Goal: Information Seeking & Learning: Learn about a topic

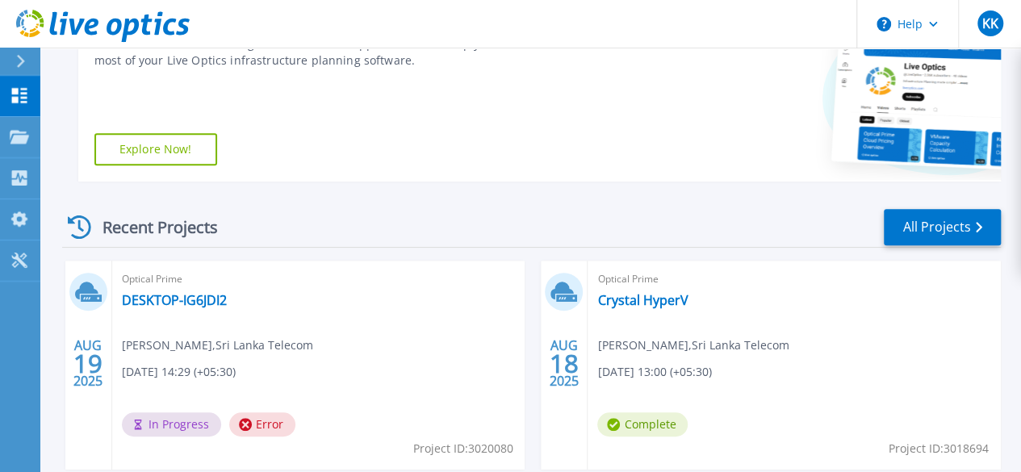
scroll to position [397, 0]
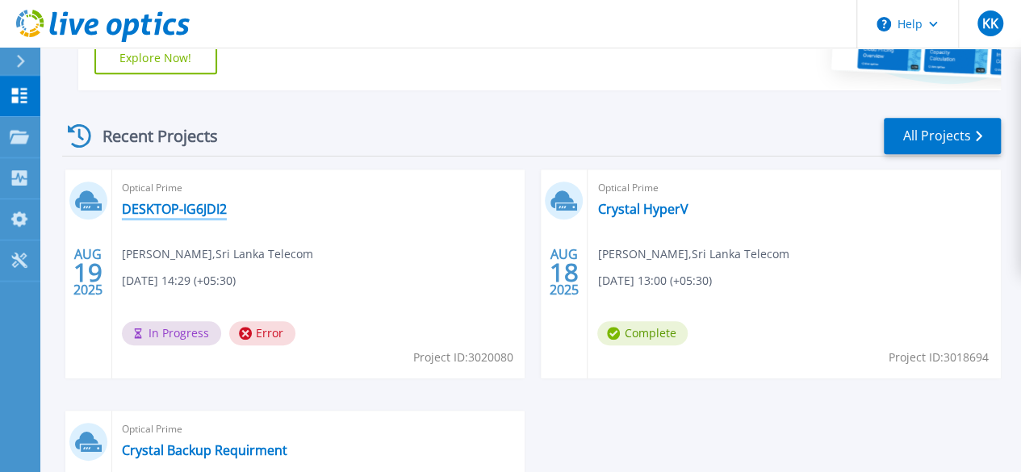
click at [177, 217] on link "DESKTOP-IG6JDI2" at bounding box center [174, 209] width 105 height 16
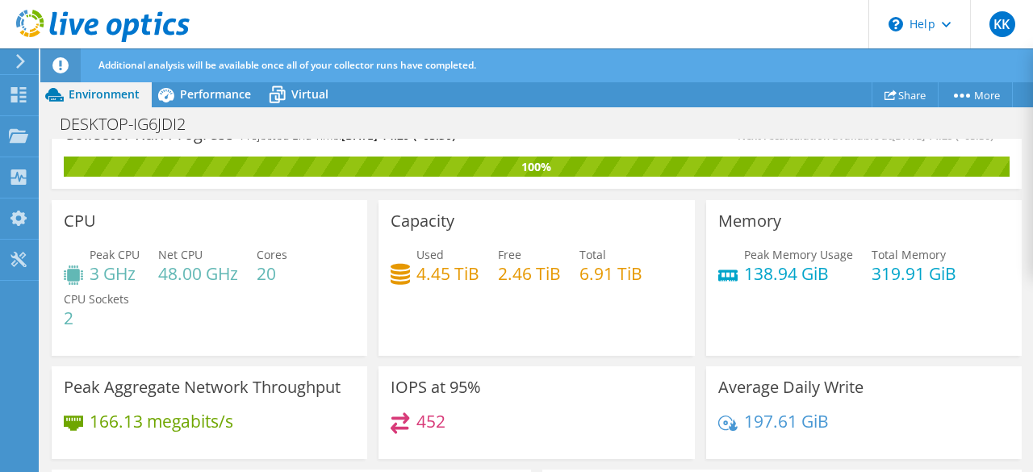
scroll to position [23, 0]
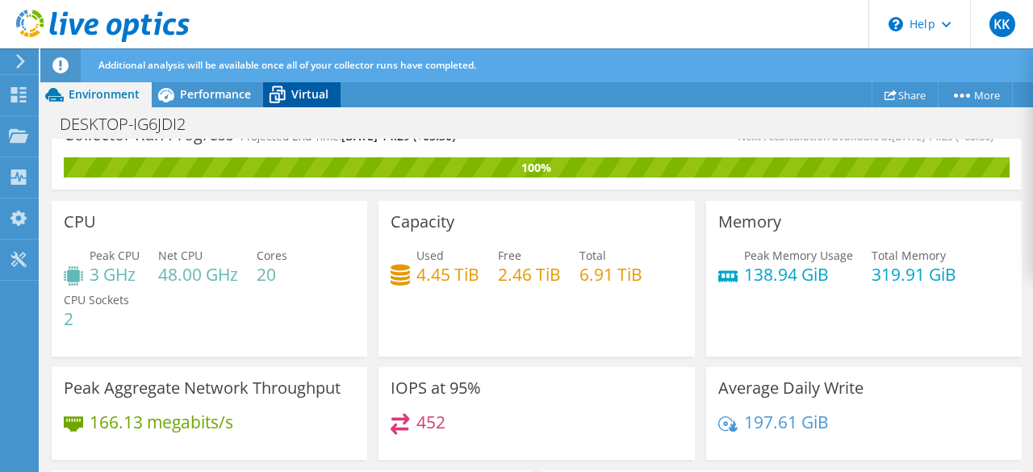
click at [290, 96] on icon at bounding box center [277, 95] width 28 height 28
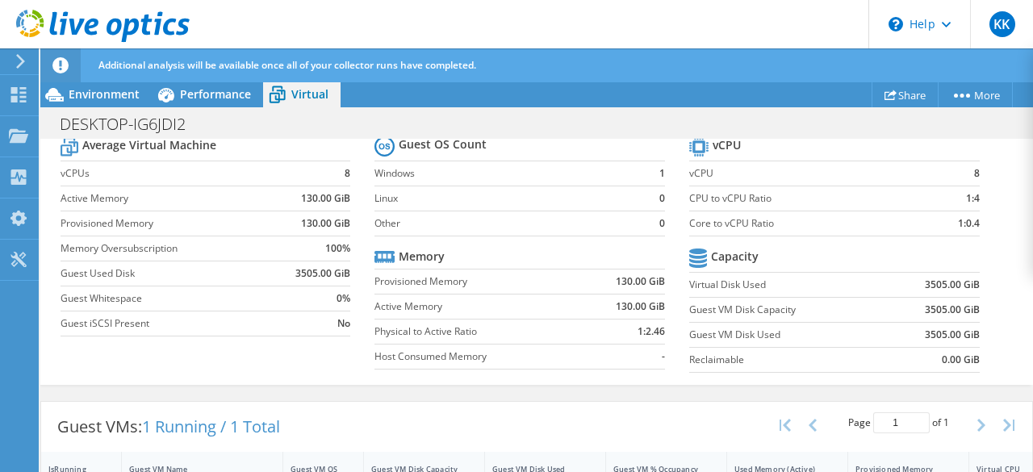
scroll to position [0, 0]
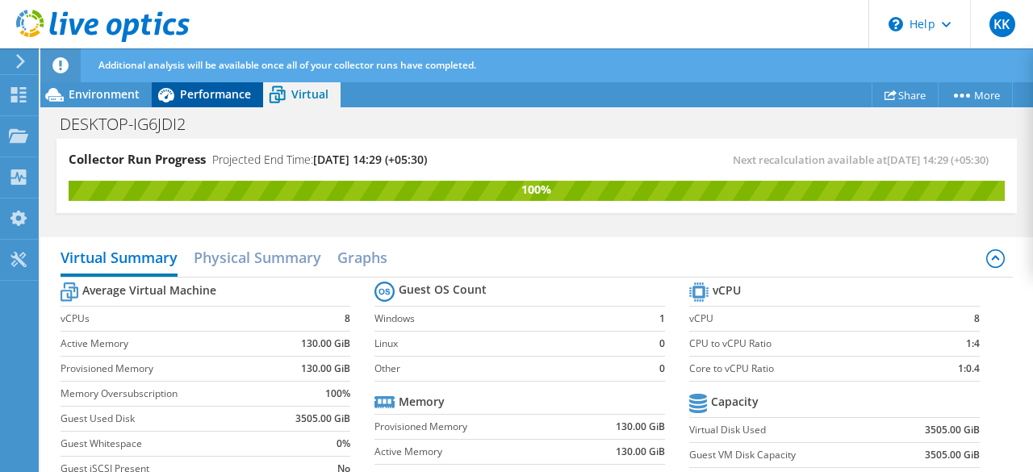
click at [221, 93] on span "Performance" at bounding box center [215, 93] width 71 height 15
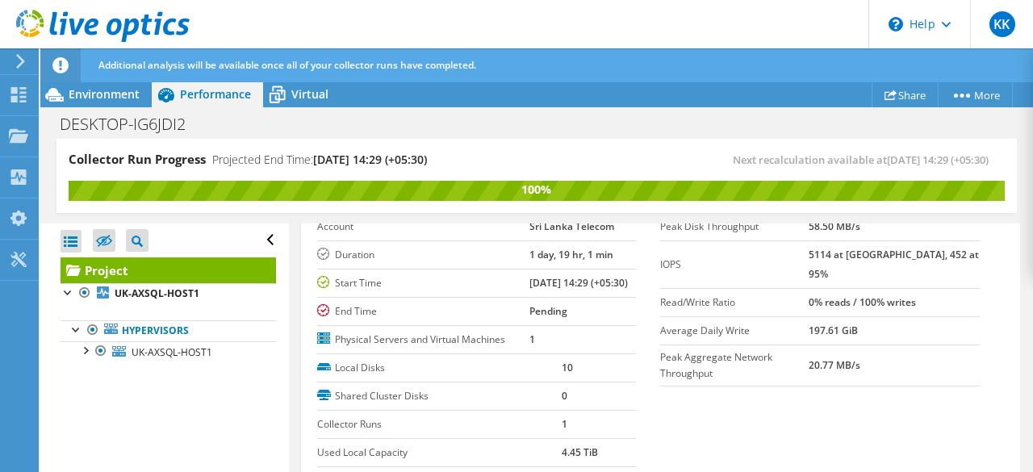
scroll to position [31, 0]
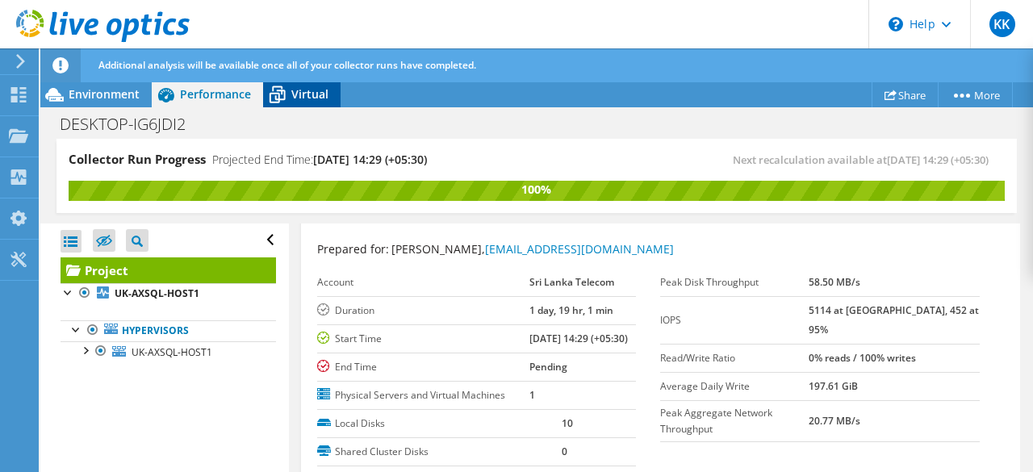
click at [315, 93] on span "Virtual" at bounding box center [309, 93] width 37 height 15
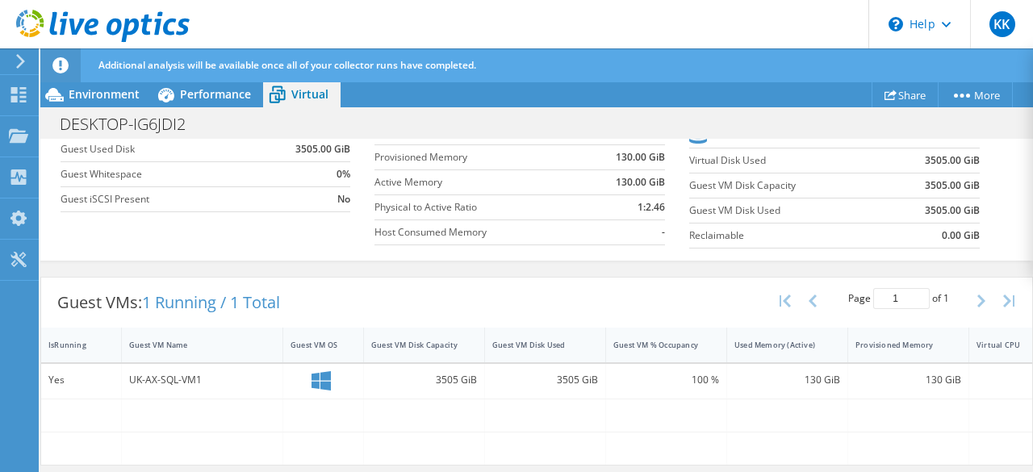
scroll to position [0, 0]
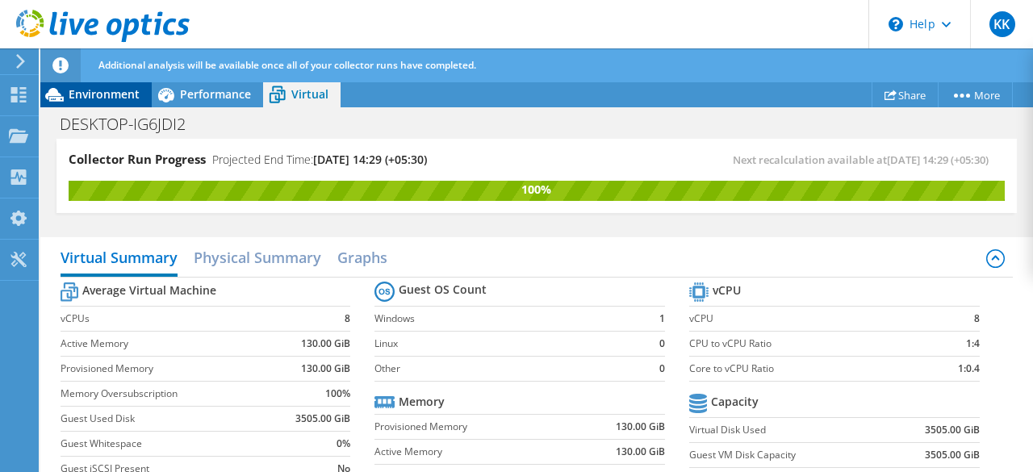
click at [92, 99] on span "Environment" at bounding box center [104, 93] width 71 height 15
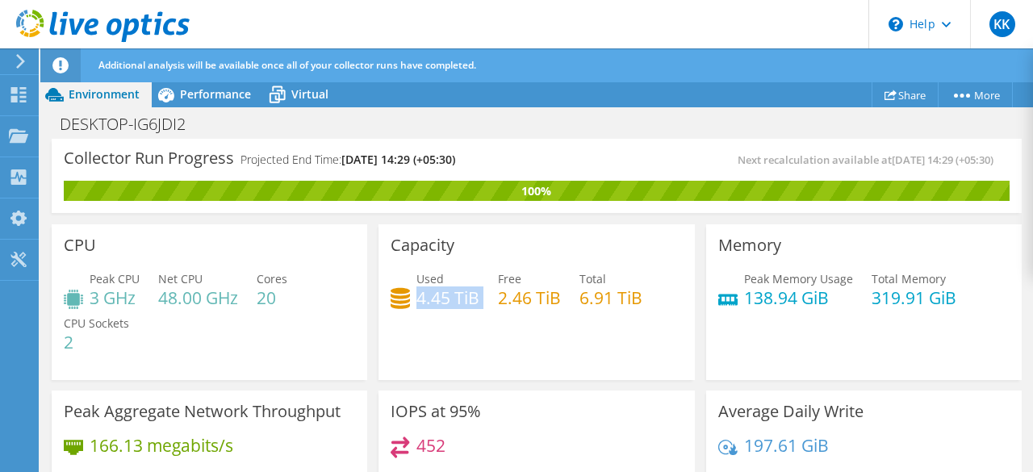
drag, startPoint x: 411, startPoint y: 299, endPoint x: 476, endPoint y: 304, distance: 64.7
click at [476, 304] on div "Used 4.45 TiB Free 2.46 TiB Total 6.91 TiB" at bounding box center [535, 296] width 291 height 52
click at [316, 223] on div "CPU Peak CPU 3 GHz Net CPU 48.00 GHz Cores 20 CPU Sockets 2" at bounding box center [209, 299] width 327 height 161
click at [294, 92] on span "Virtual" at bounding box center [309, 93] width 37 height 15
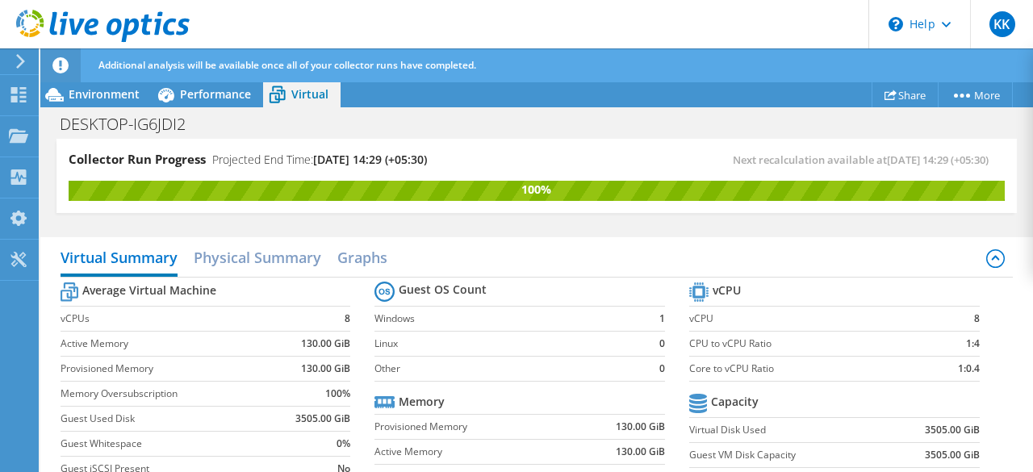
scroll to position [276, 0]
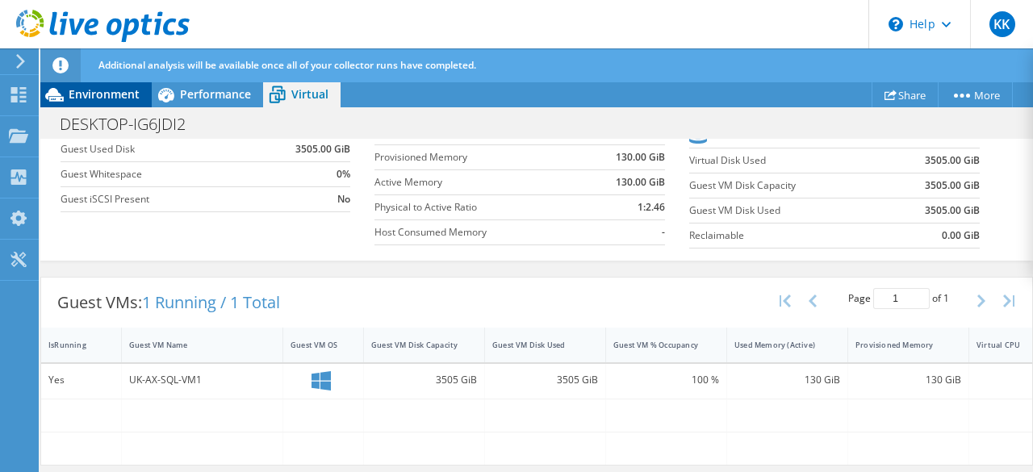
click at [88, 92] on span "Environment" at bounding box center [104, 93] width 71 height 15
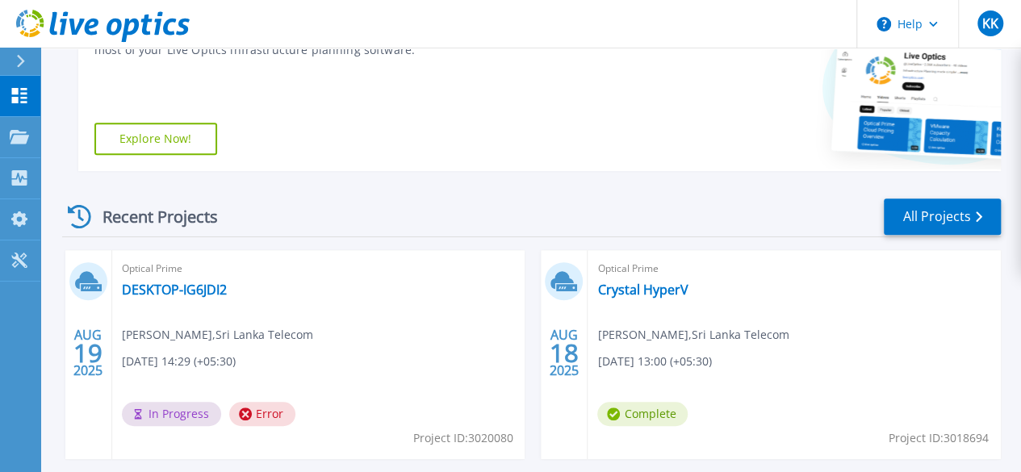
scroll to position [319, 0]
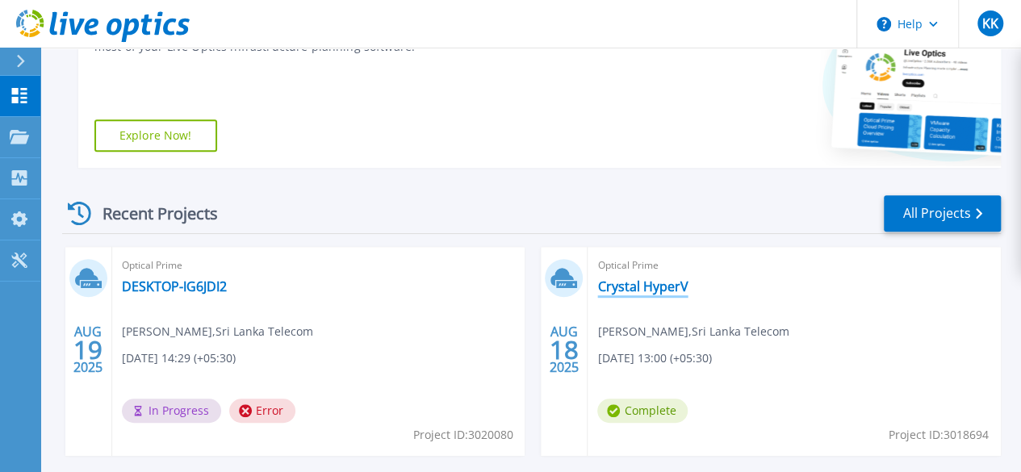
click at [597, 290] on link "Crystal HyperV" at bounding box center [642, 286] width 90 height 16
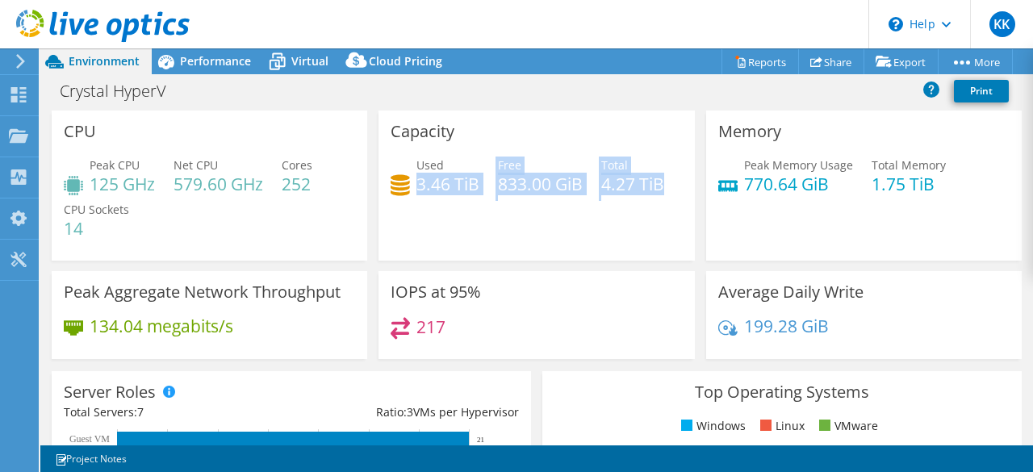
drag, startPoint x: 458, startPoint y: 236, endPoint x: 415, endPoint y: 185, distance: 67.6
click at [415, 185] on div "Used 3.46 TiB Free 833.00 GiB Total 4.27 TiB" at bounding box center [535, 183] width 291 height 52
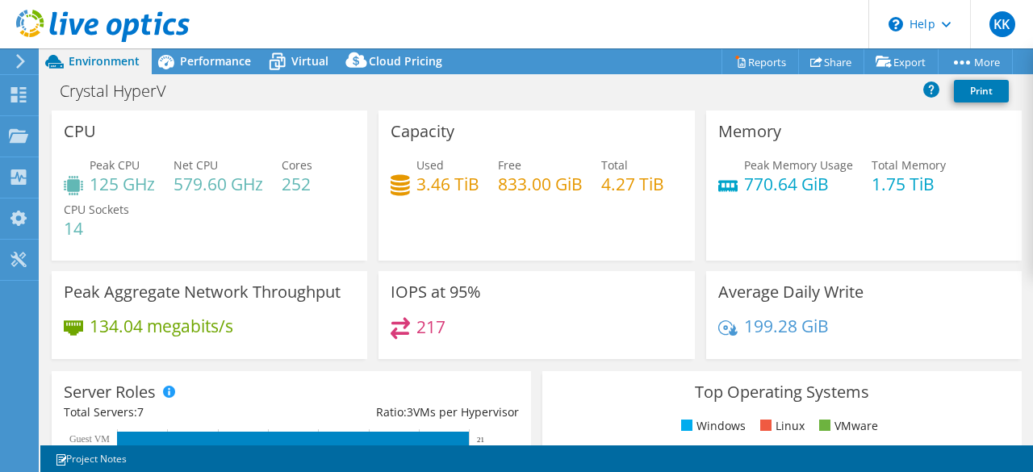
click at [520, 209] on div "Used 3.46 TiB Free 833.00 GiB Total 4.27 TiB" at bounding box center [535, 183] width 291 height 52
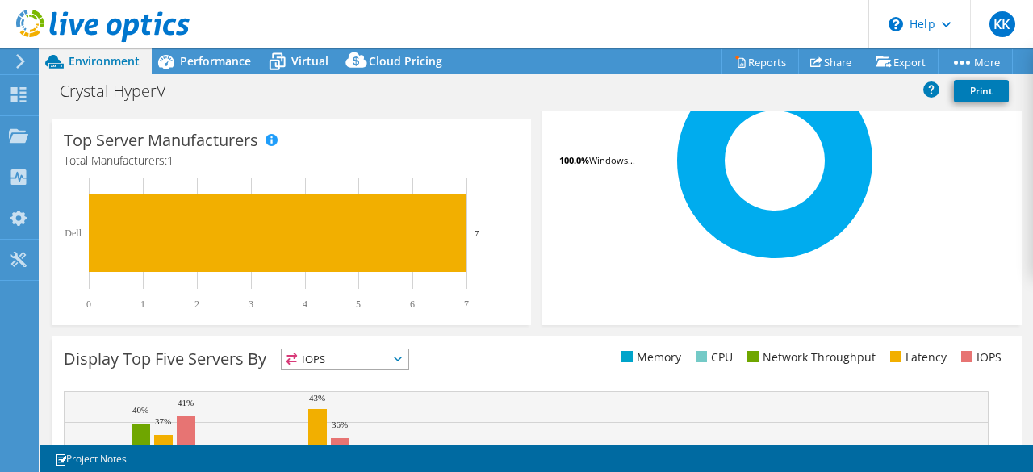
scroll to position [648, 0]
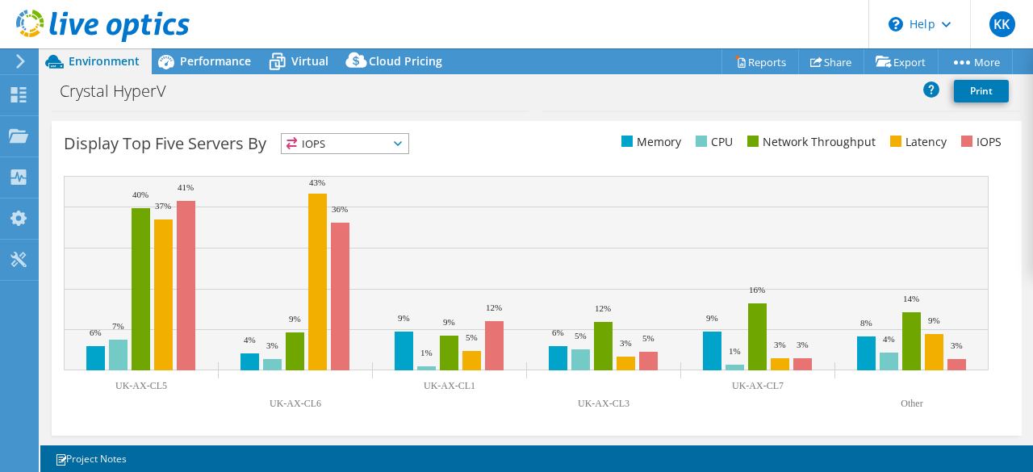
click at [399, 146] on span "IOPS" at bounding box center [345, 143] width 127 height 19
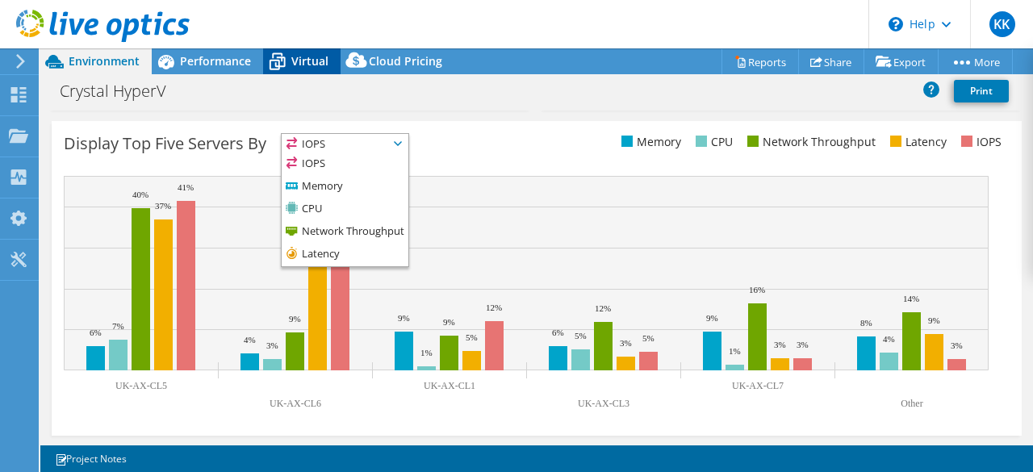
click at [302, 62] on span "Virtual" at bounding box center [309, 60] width 37 height 15
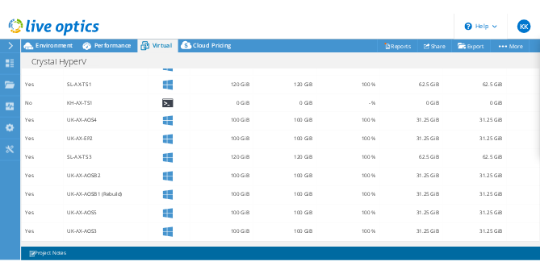
scroll to position [605, 0]
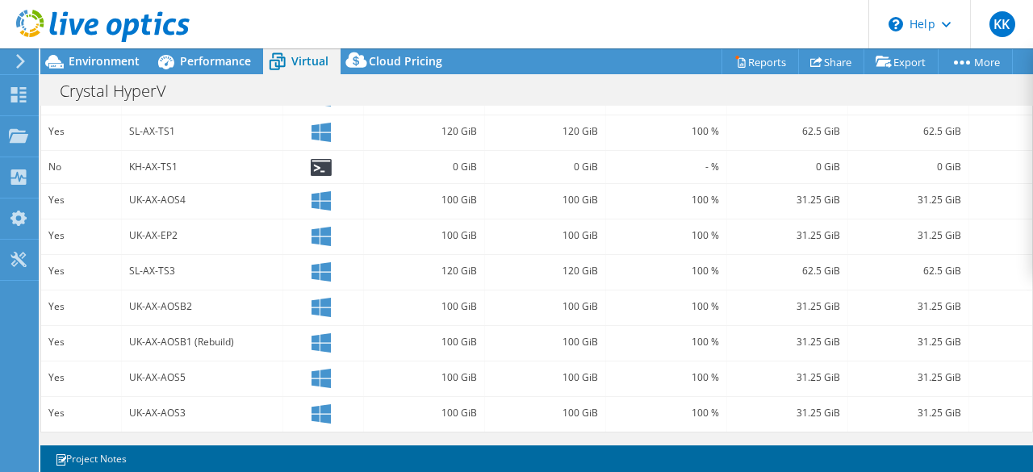
click at [499, 275] on div "120 GiB" at bounding box center [545, 272] width 121 height 35
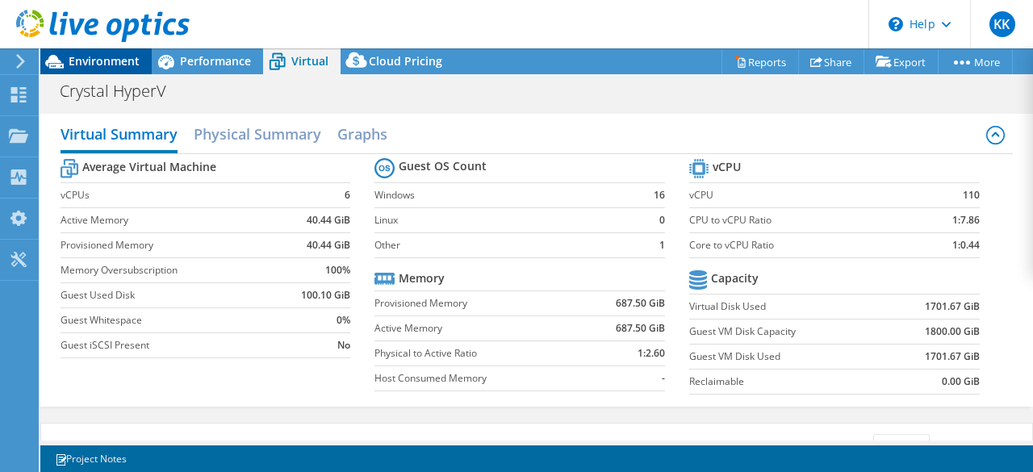
click at [76, 54] on span "Environment" at bounding box center [104, 60] width 71 height 15
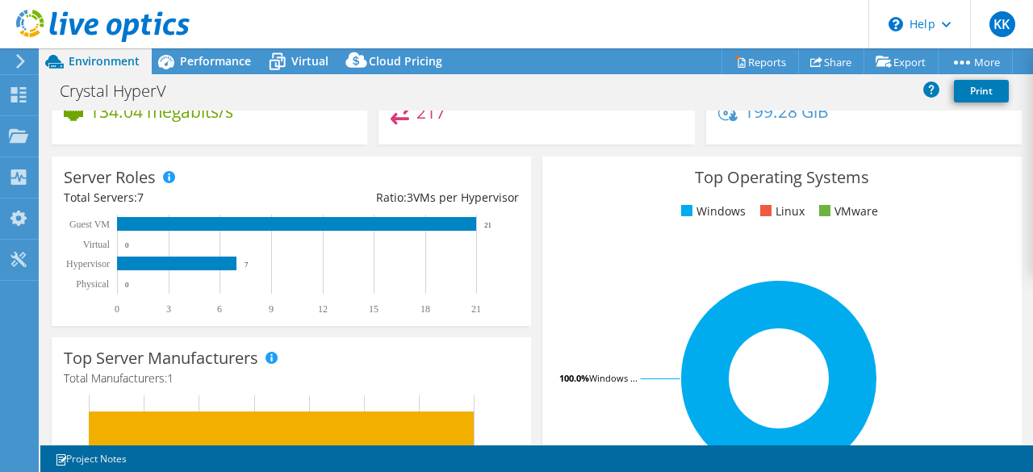
scroll to position [349, 0]
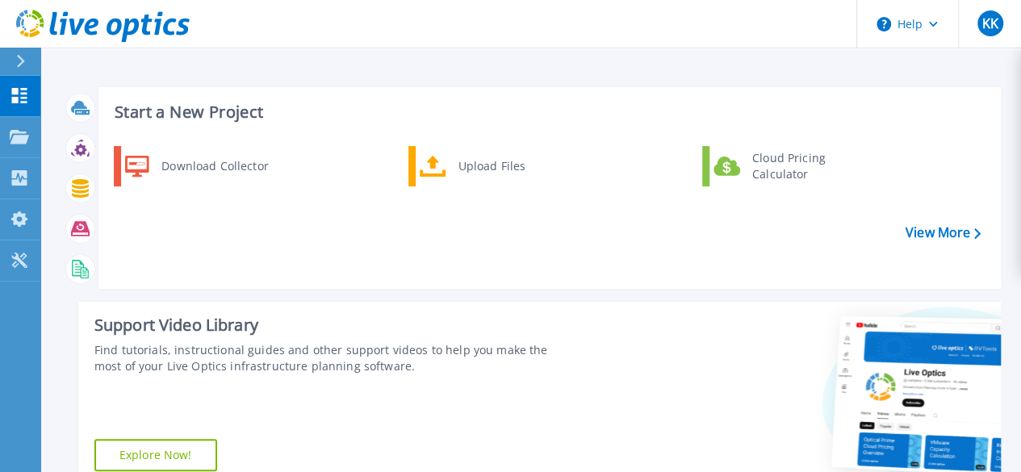
scroll to position [397, 0]
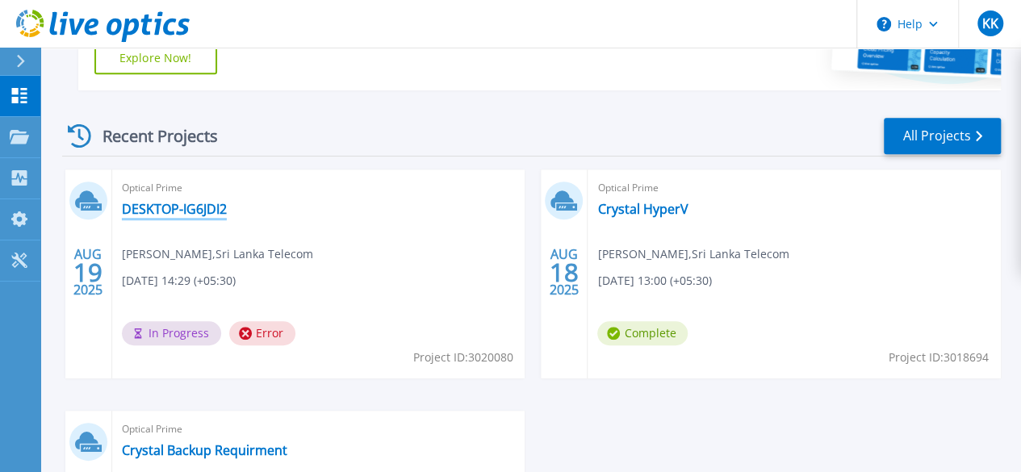
click at [172, 217] on link "DESKTOP-IG6JDI2" at bounding box center [174, 209] width 105 height 16
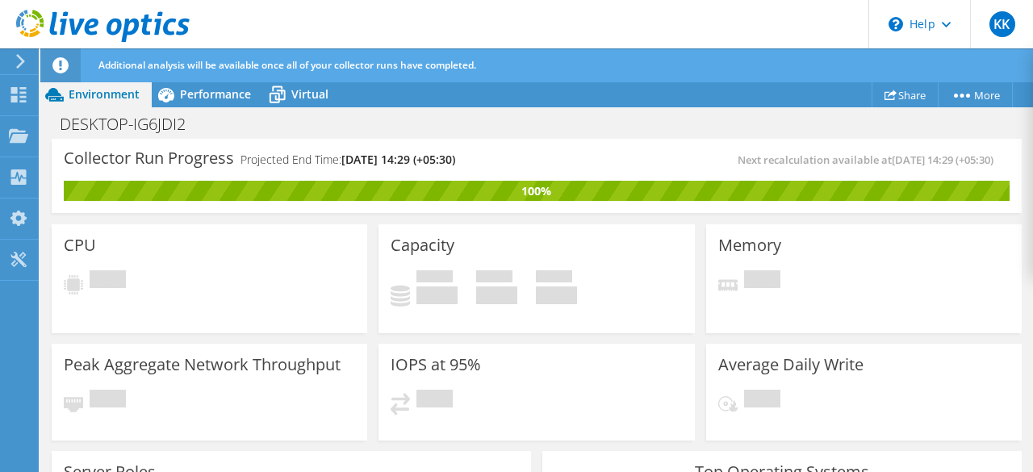
click at [303, 93] on span "Virtual" at bounding box center [309, 93] width 37 height 15
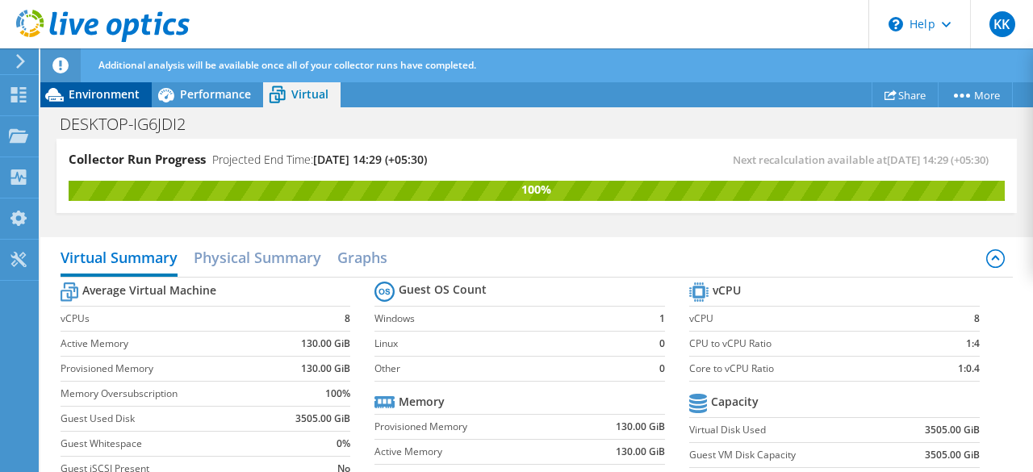
click at [98, 94] on span "Environment" at bounding box center [104, 93] width 71 height 15
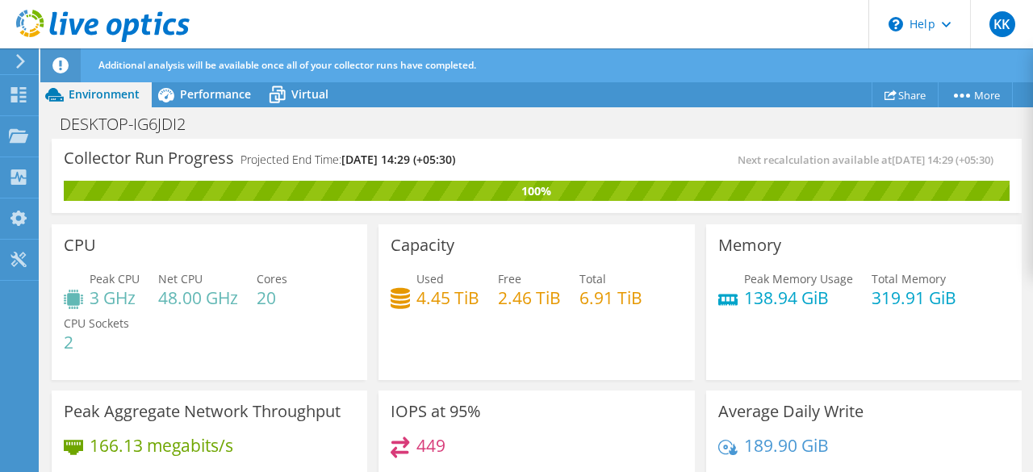
scroll to position [5, 0]
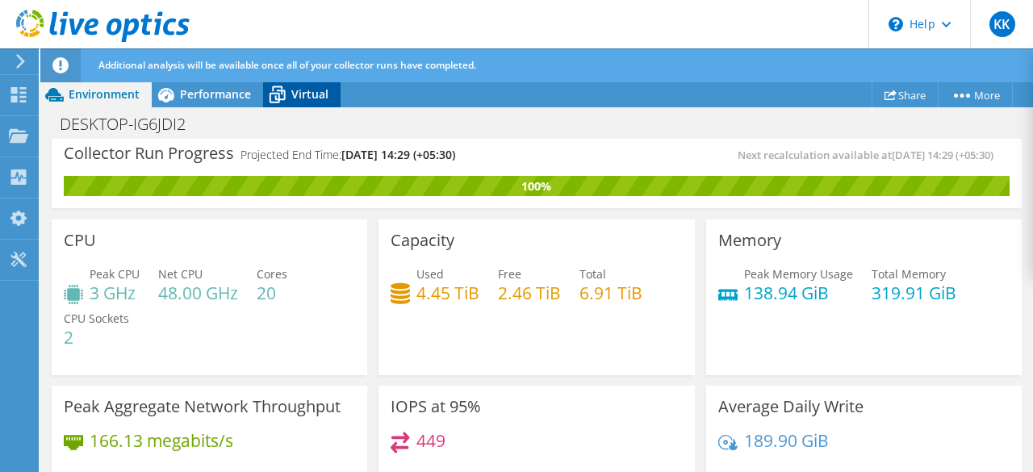
click at [282, 99] on icon at bounding box center [277, 96] width 16 height 13
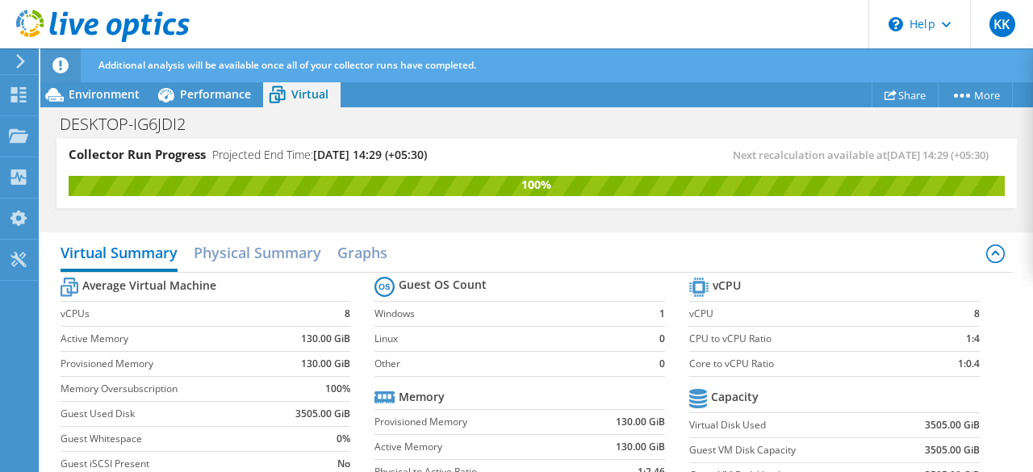
scroll to position [276, 0]
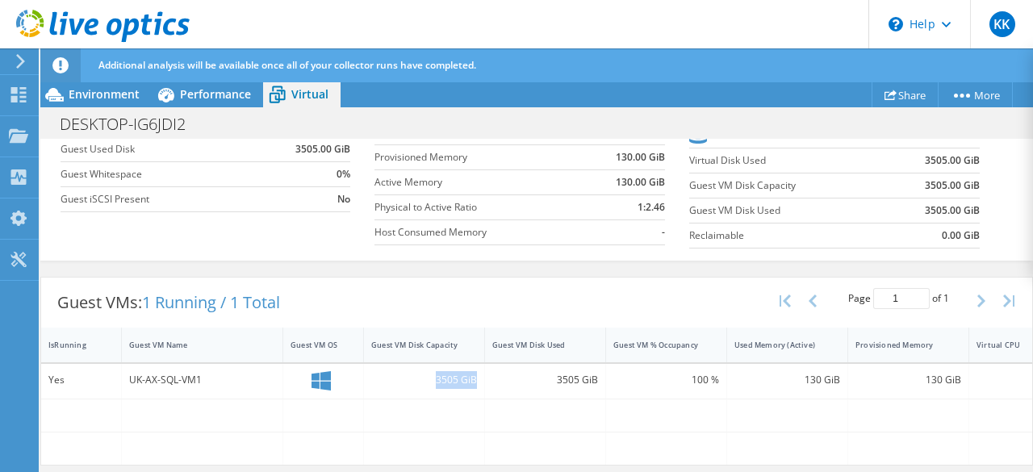
drag, startPoint x: 431, startPoint y: 374, endPoint x: 474, endPoint y: 372, distance: 43.6
click at [474, 372] on div "3505 GiB" at bounding box center [424, 380] width 106 height 18
click at [484, 399] on div at bounding box center [424, 415] width 121 height 32
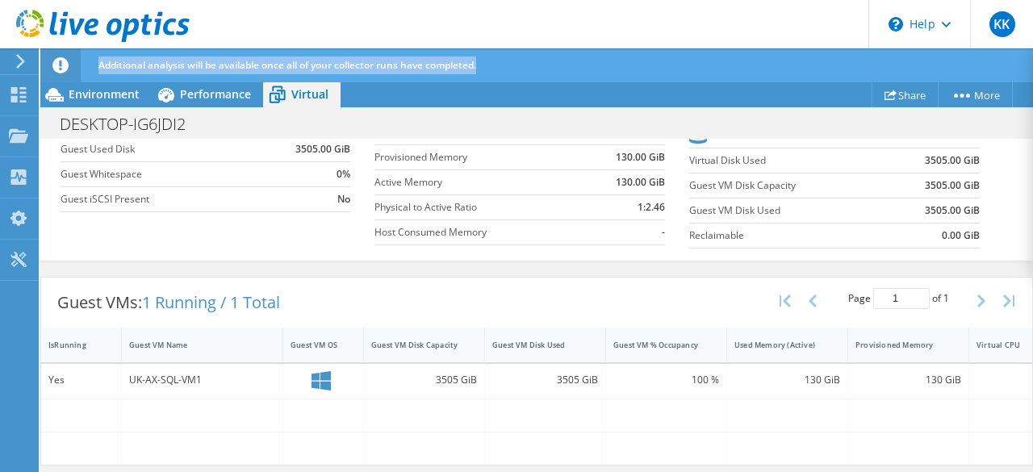
drag, startPoint x: 94, startPoint y: 57, endPoint x: 541, endPoint y: 65, distance: 447.8
click at [541, 65] on div "Additional analysis will be available once all of your collector runs have comp…" at bounding box center [566, 65] width 944 height 34
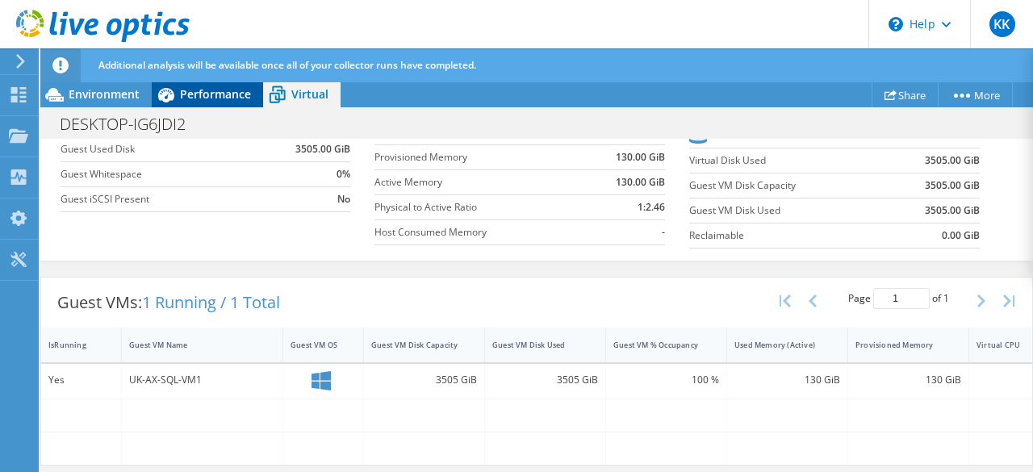
click at [195, 91] on span "Performance" at bounding box center [215, 93] width 71 height 15
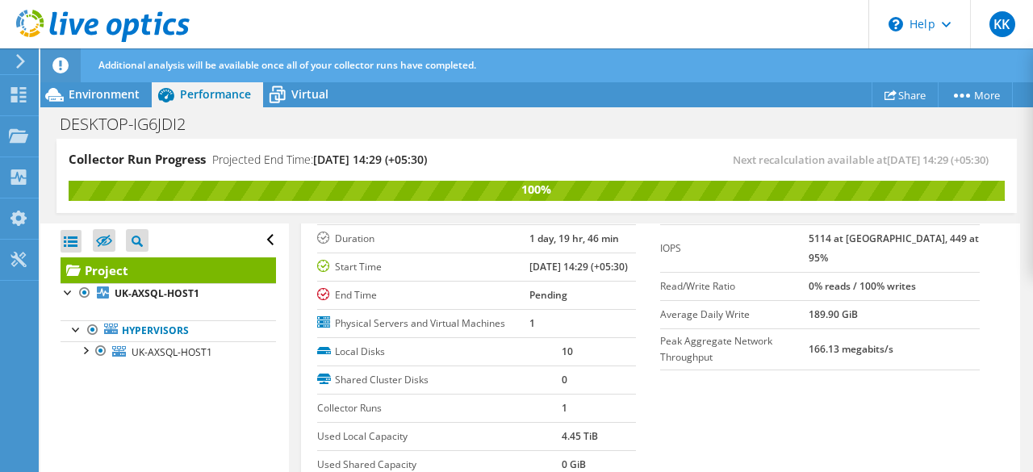
scroll to position [33, 0]
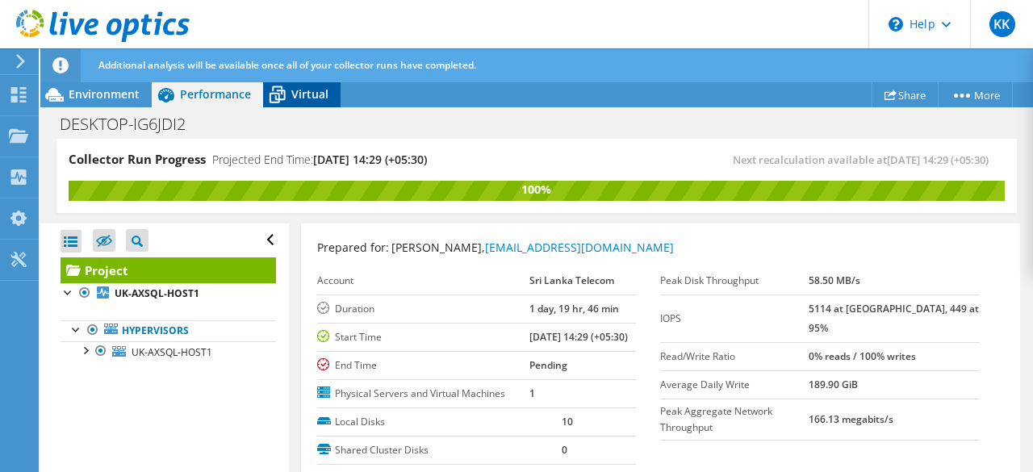
click at [296, 99] on span "Virtual" at bounding box center [309, 93] width 37 height 15
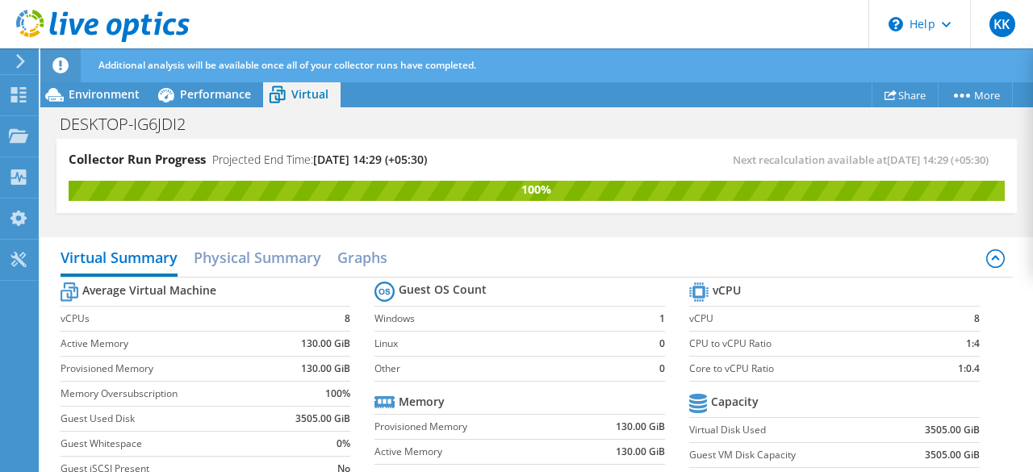
scroll to position [276, 0]
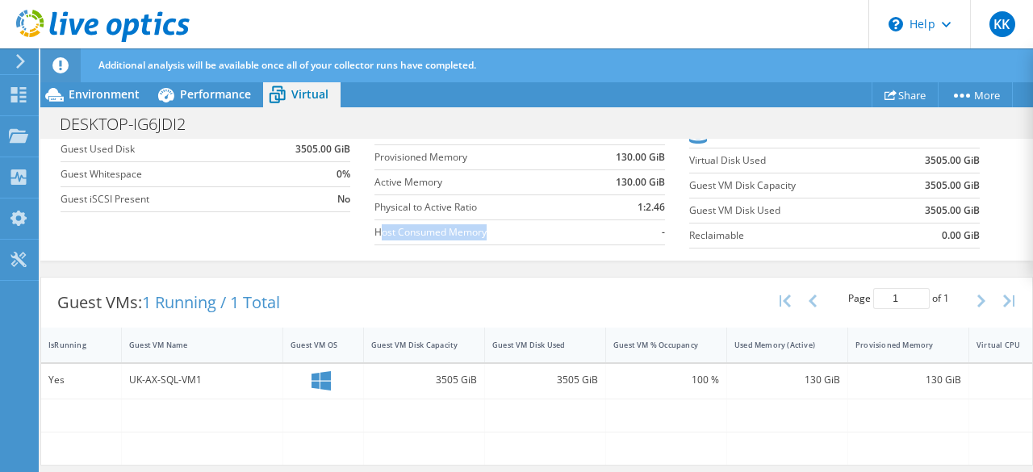
drag, startPoint x: 375, startPoint y: 225, endPoint x: 495, endPoint y: 223, distance: 120.2
click at [495, 224] on label "Host Consumed Memory" at bounding box center [477, 232] width 206 height 16
click at [464, 278] on div "Guest VMs: 1 Running / 1 Total Page 1 of 1 5 rows 10 rows 20 rows 25 rows 50 ro…" at bounding box center [536, 303] width 991 height 50
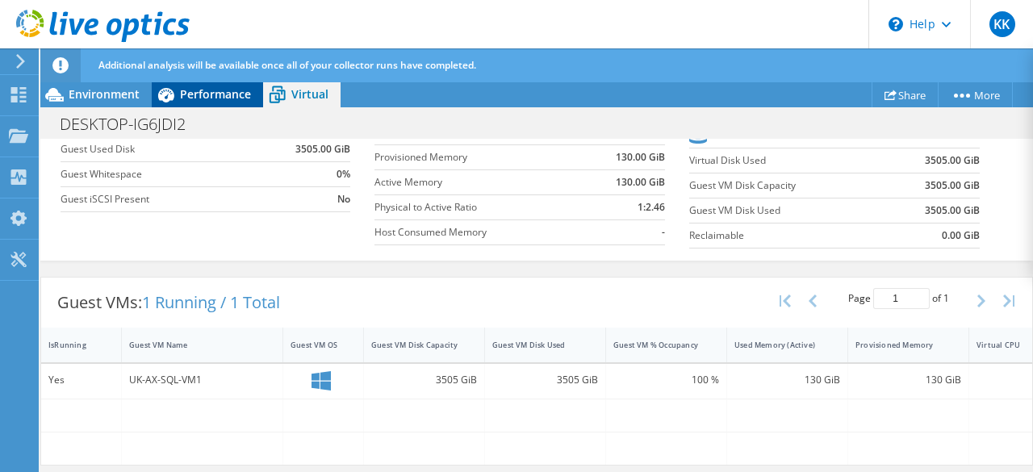
click at [213, 94] on span "Performance" at bounding box center [215, 93] width 71 height 15
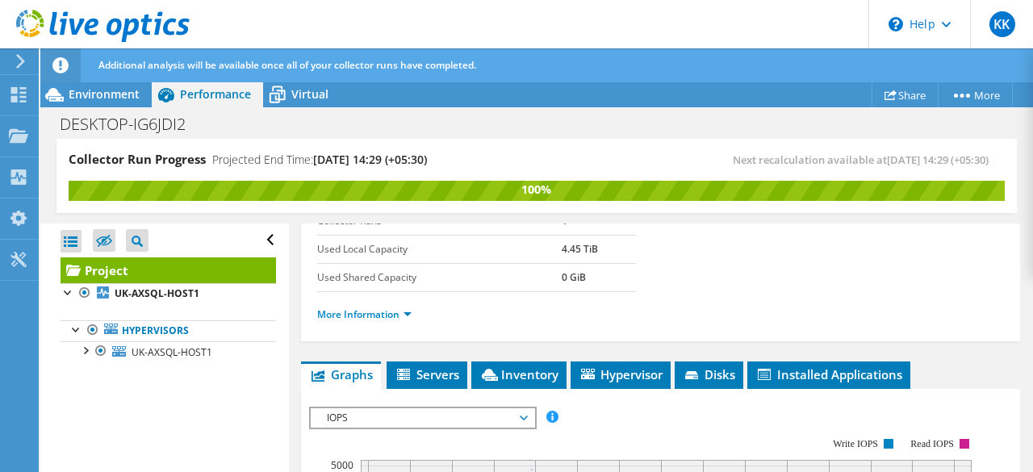
scroll to position [388, 0]
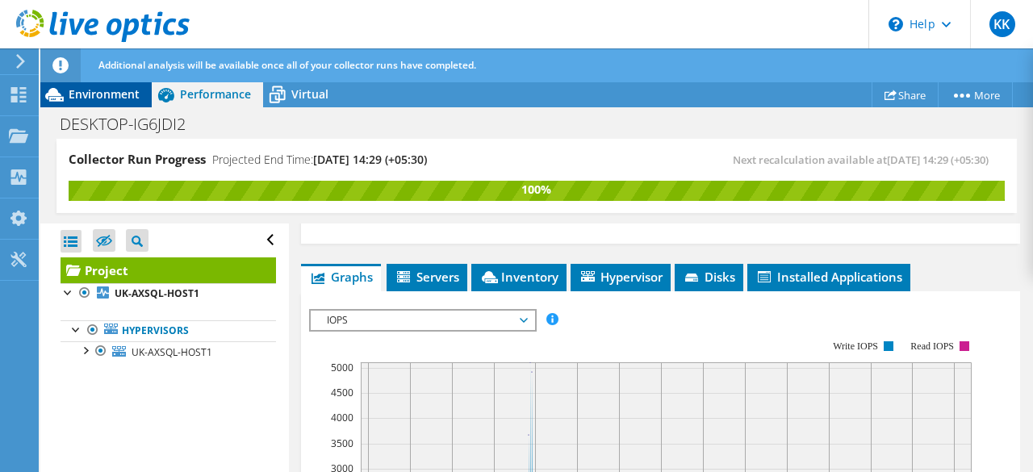
click at [115, 92] on span "Environment" at bounding box center [104, 93] width 71 height 15
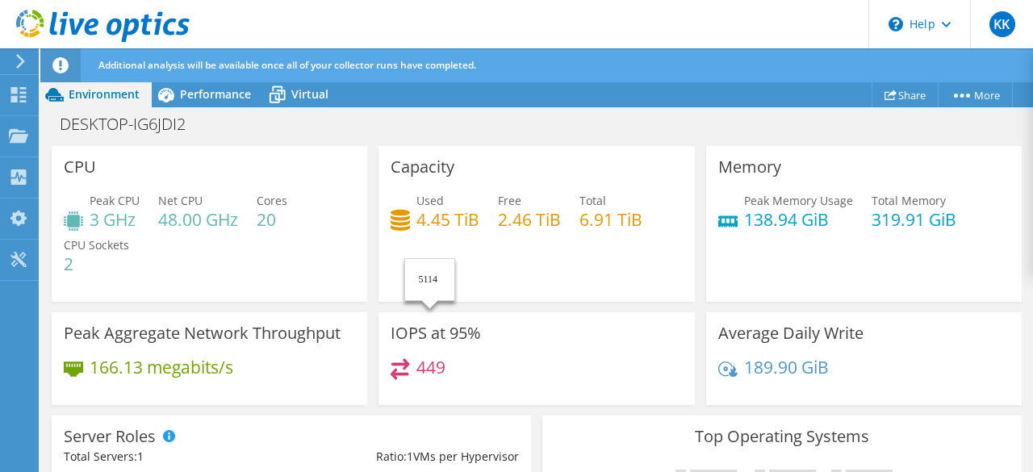
scroll to position [28, 0]
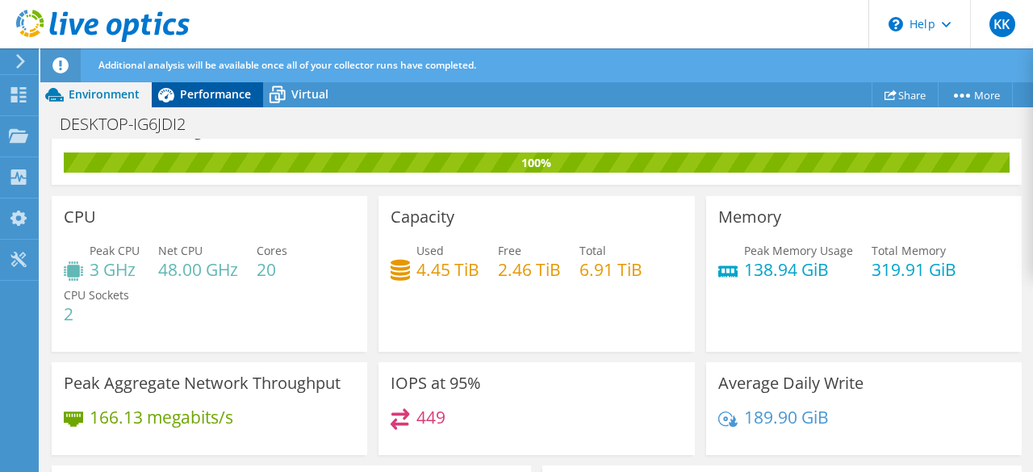
click at [198, 89] on span "Performance" at bounding box center [215, 93] width 71 height 15
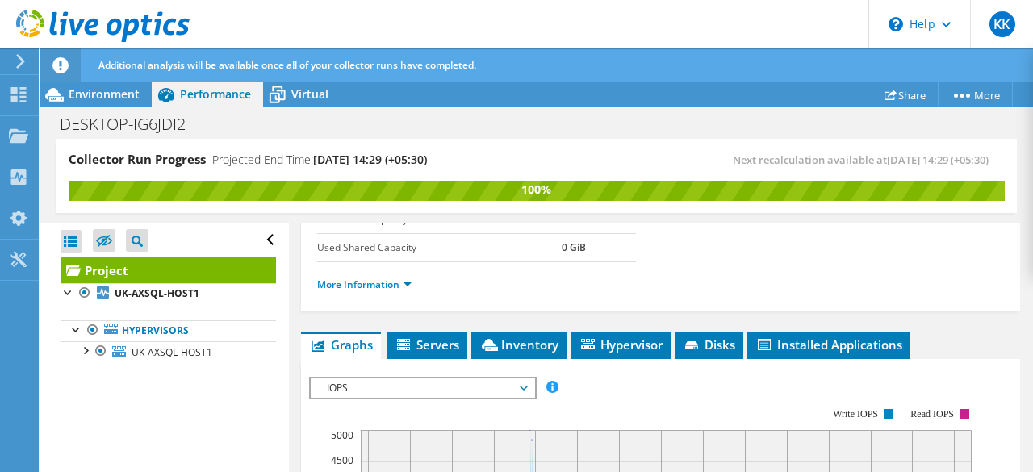
scroll to position [313, 0]
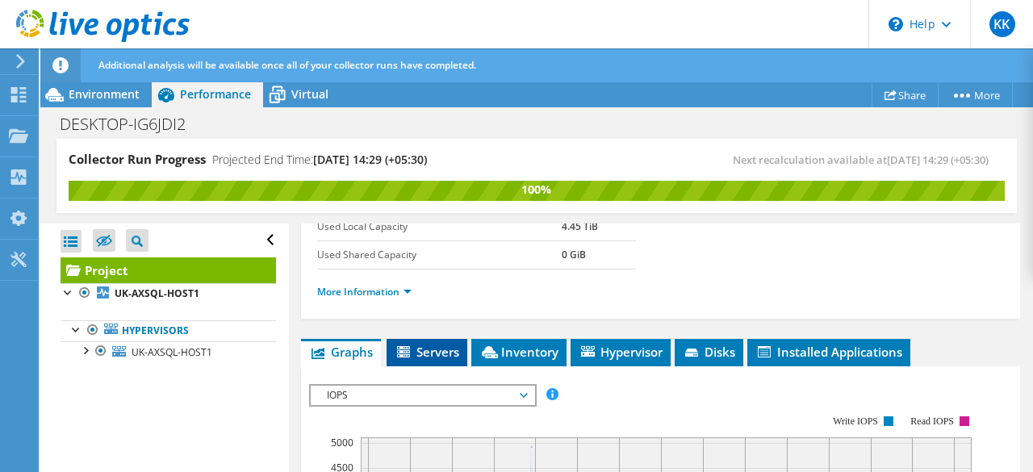
click at [441, 360] on span "Servers" at bounding box center [426, 352] width 65 height 16
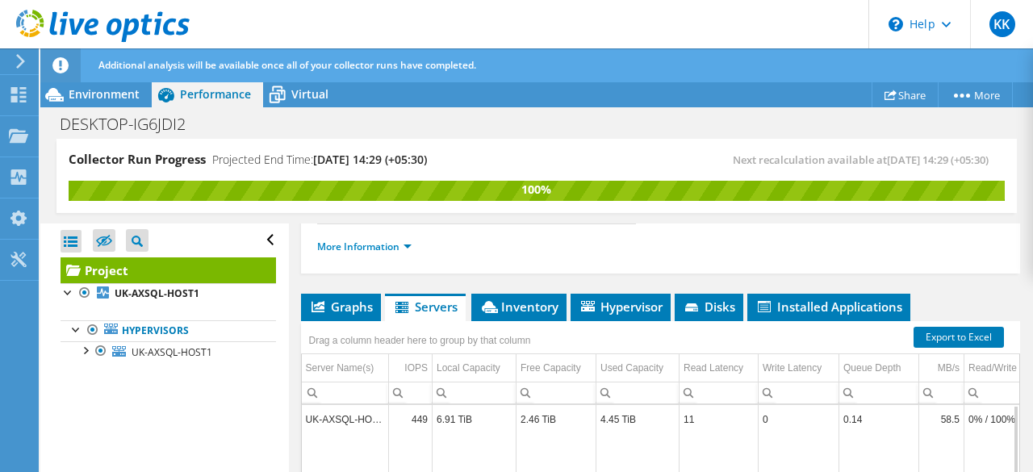
scroll to position [357, 0]
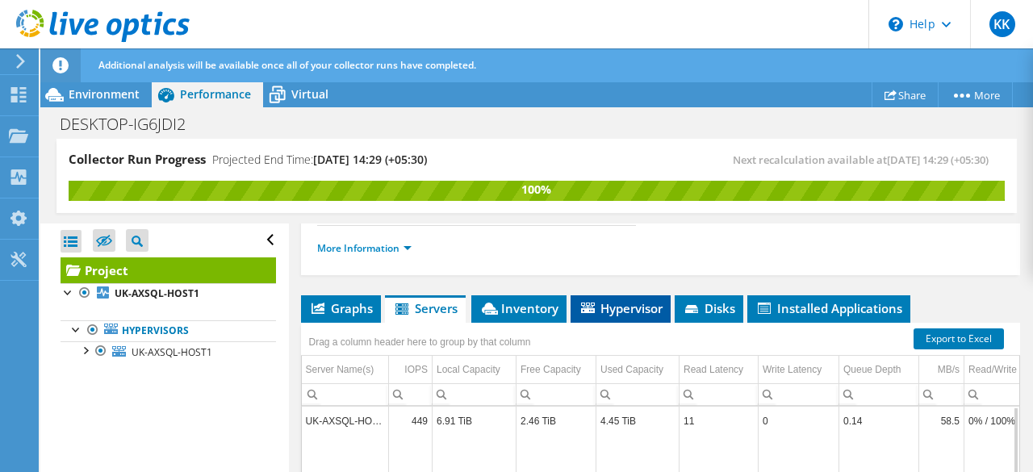
click at [632, 316] on span "Hypervisor" at bounding box center [620, 308] width 84 height 16
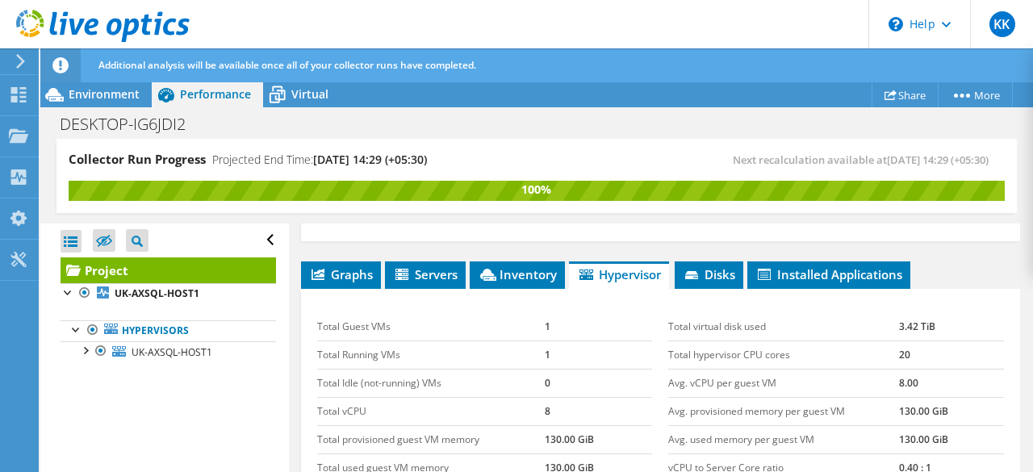
scroll to position [389, 0]
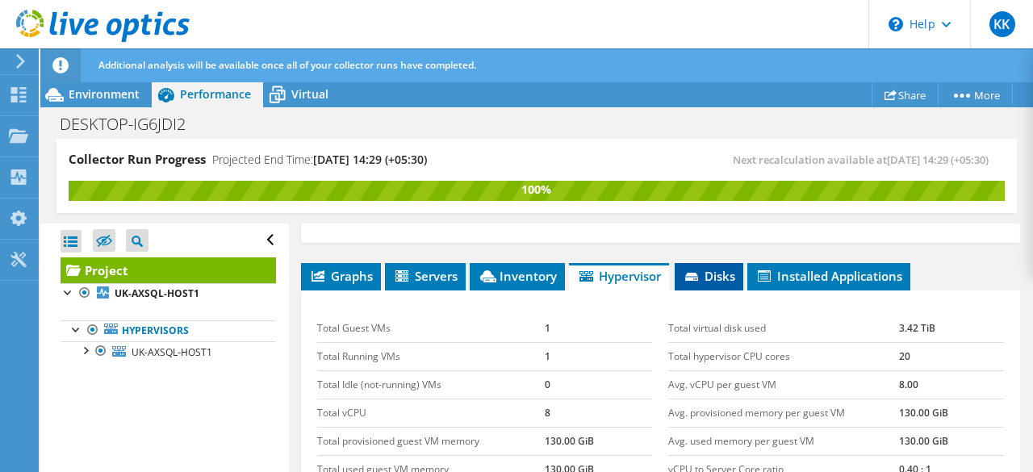
click at [703, 284] on span "Disks" at bounding box center [709, 276] width 52 height 16
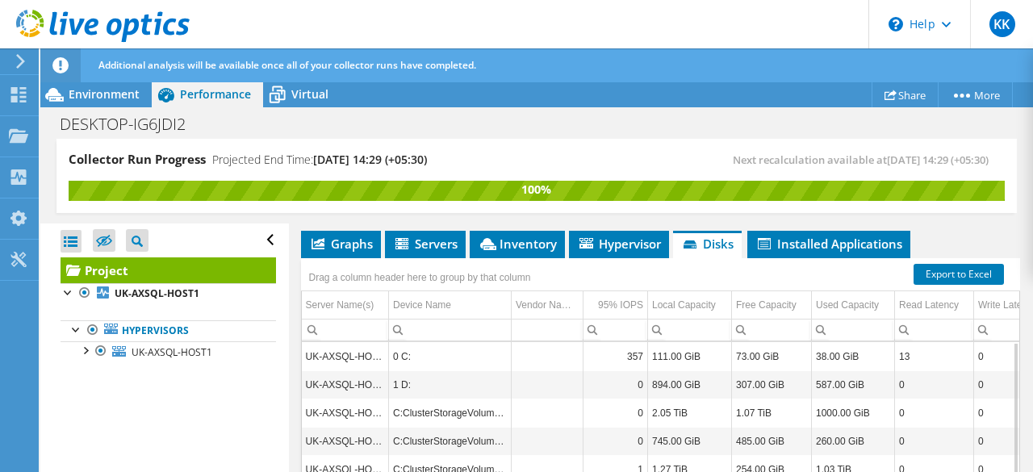
scroll to position [420, 0]
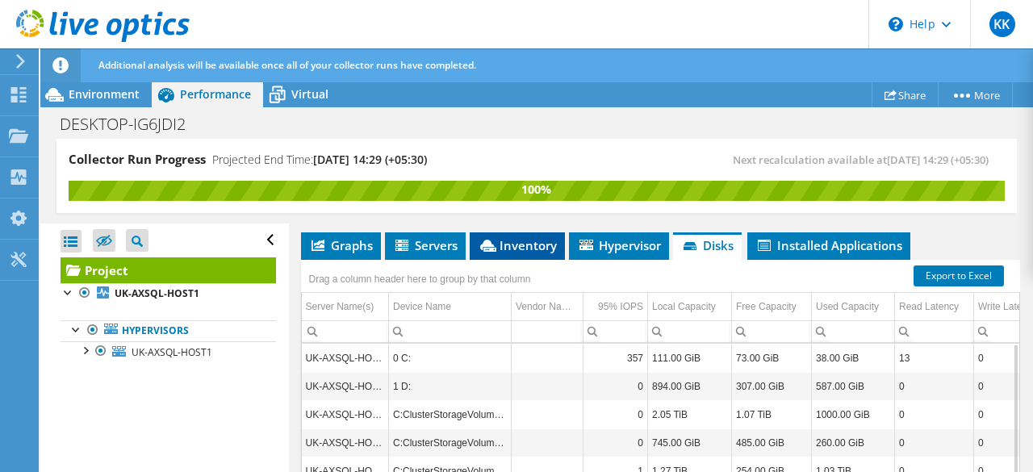
click at [509, 253] on span "Inventory" at bounding box center [517, 245] width 79 height 16
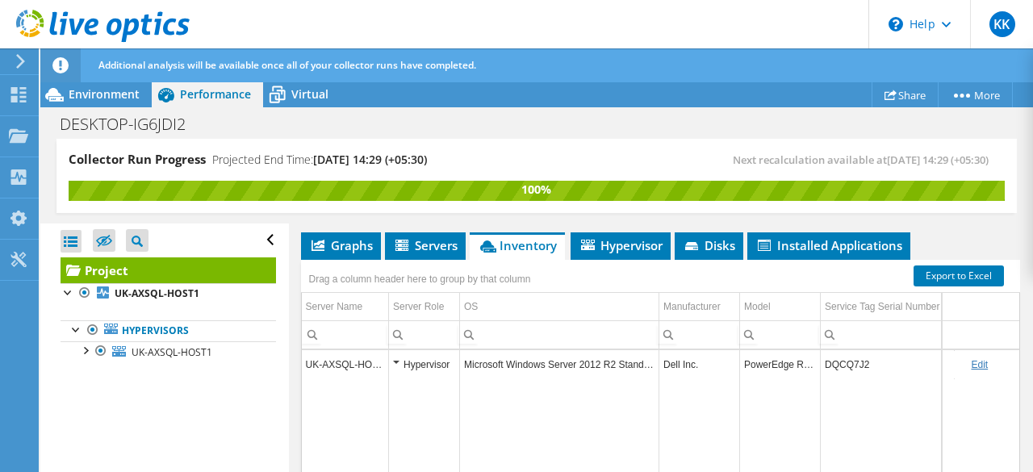
click at [971, 370] on link "Edit" at bounding box center [979, 364] width 17 height 11
click at [981, 370] on link "Cancel" at bounding box center [992, 364] width 30 height 11
click at [415, 253] on span "Servers" at bounding box center [425, 245] width 65 height 16
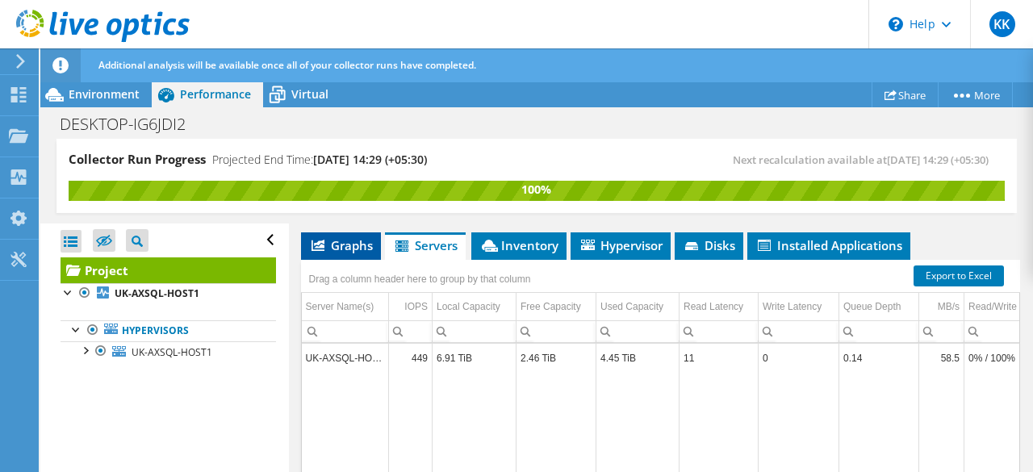
click at [350, 253] on span "Graphs" at bounding box center [341, 245] width 64 height 16
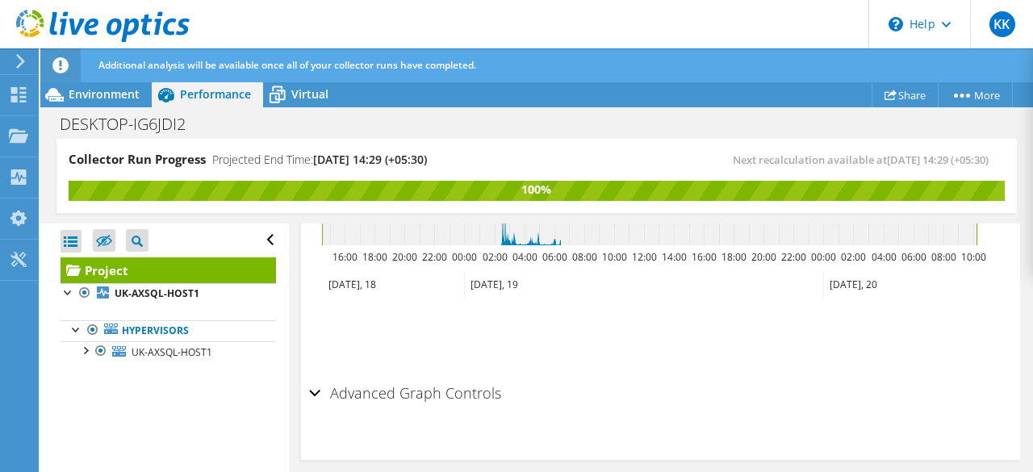
scroll to position [912, 0]
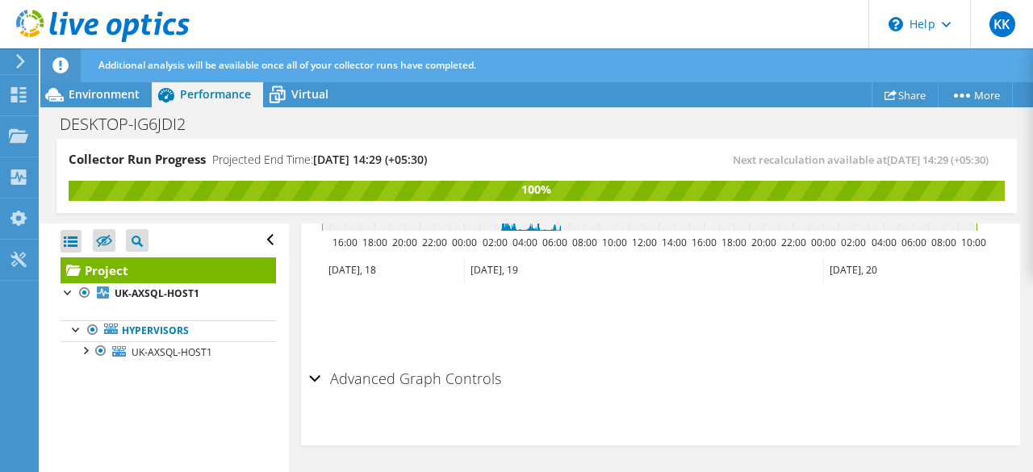
click at [312, 377] on div "Advanced Graph Controls" at bounding box center [660, 379] width 703 height 35
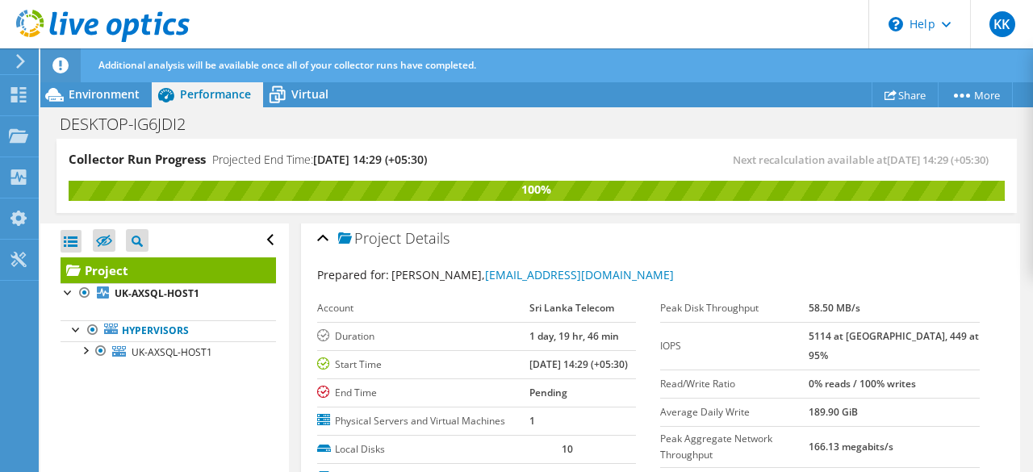
scroll to position [0, 0]
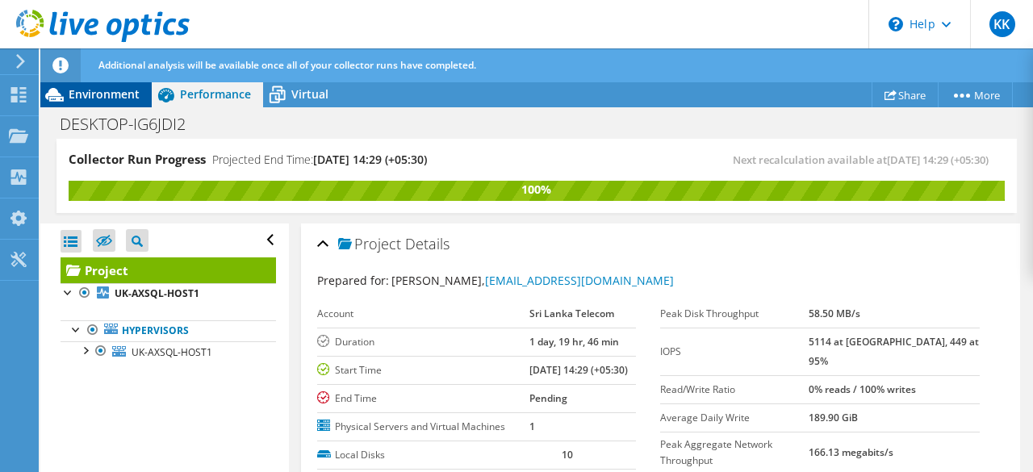
click at [111, 96] on span "Environment" at bounding box center [104, 93] width 71 height 15
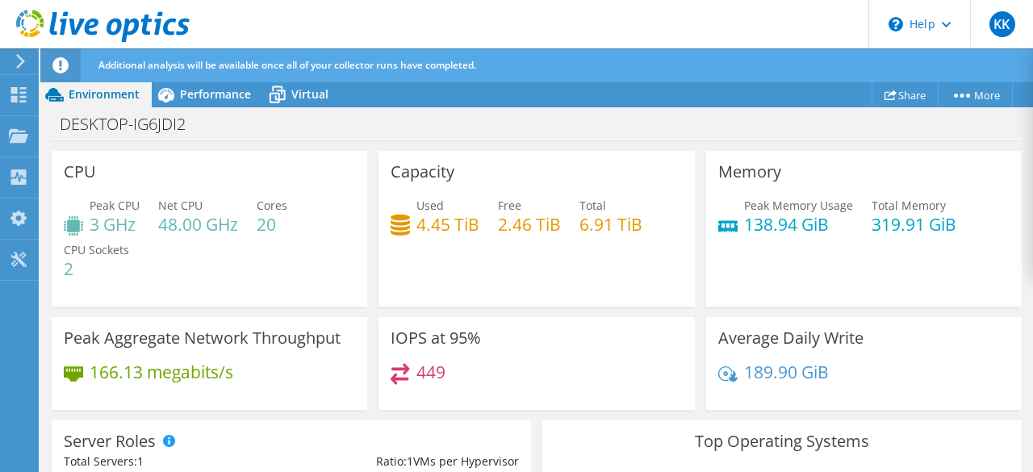
scroll to position [74, 0]
